Goal: Navigation & Orientation: Go to known website

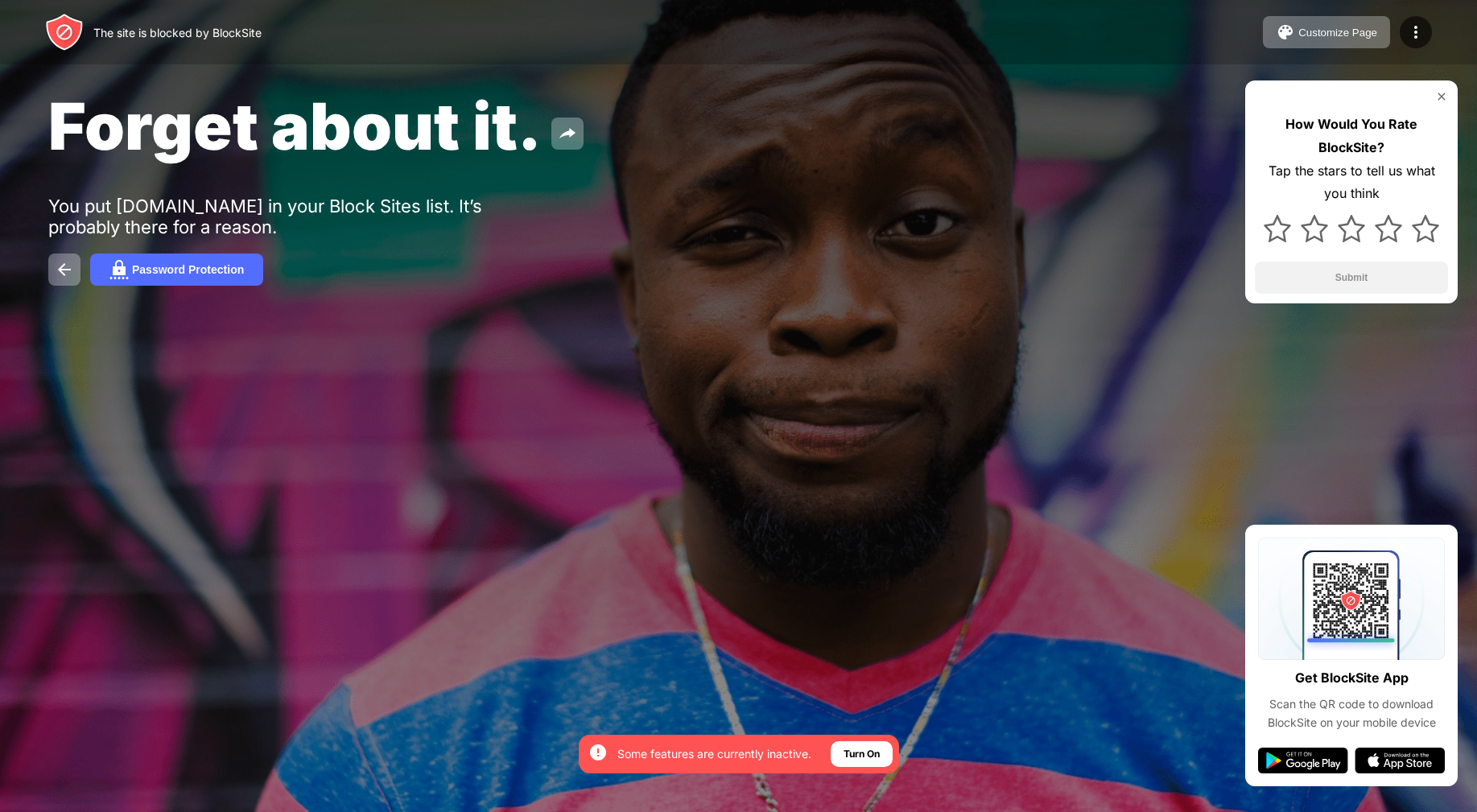
click at [19, 11] on div "The site is blocked by BlockSite Customize Page Edit Block List Redirect Custom…" at bounding box center [738, 32] width 1477 height 64
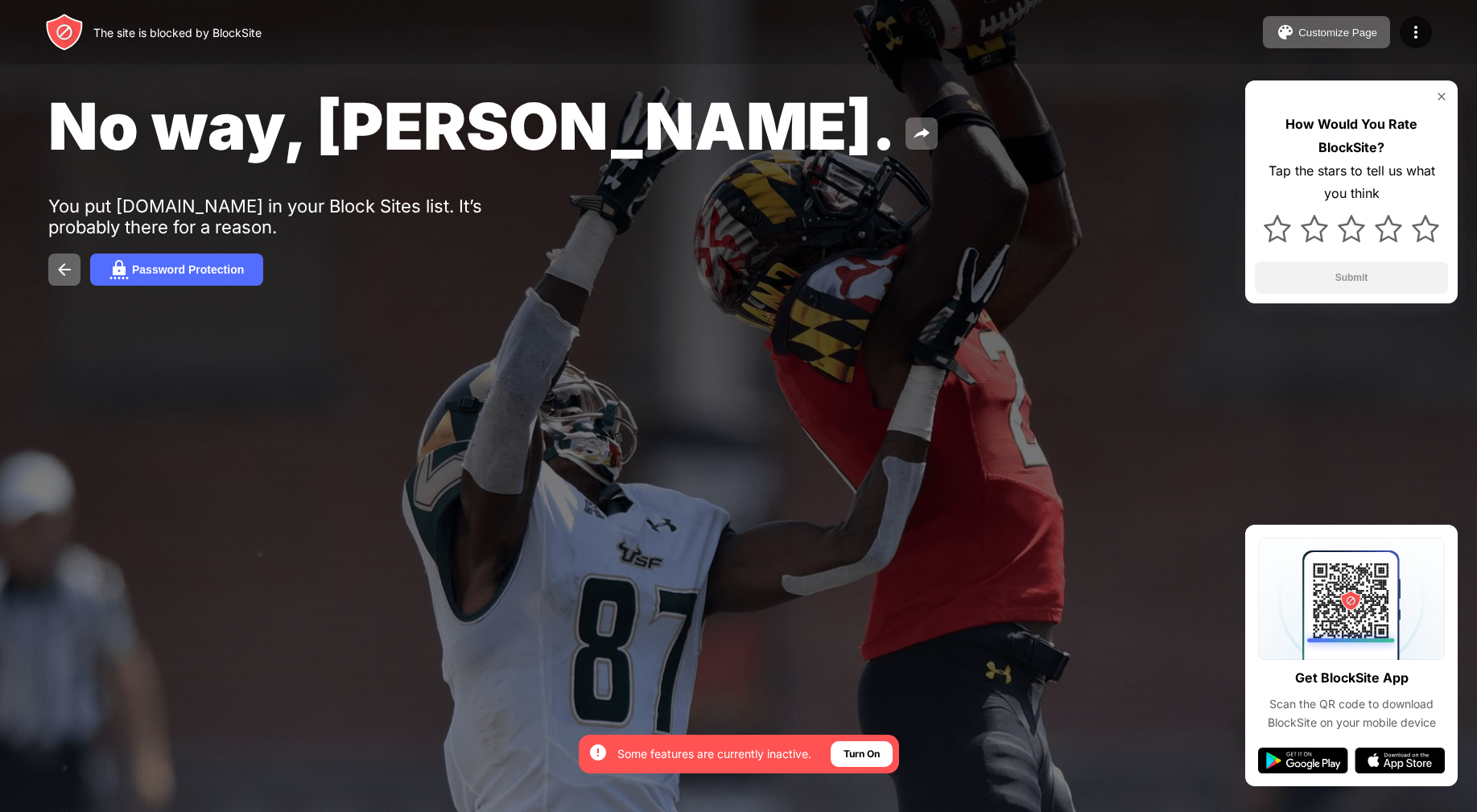
drag, startPoint x: 468, startPoint y: 54, endPoint x: 533, endPoint y: 43, distance: 65.9
click at [487, 51] on div "The site is blocked by BlockSite Customize Page Edit Block List Redirect Custom…" at bounding box center [738, 32] width 1477 height 64
